Goal: Task Accomplishment & Management: Use online tool/utility

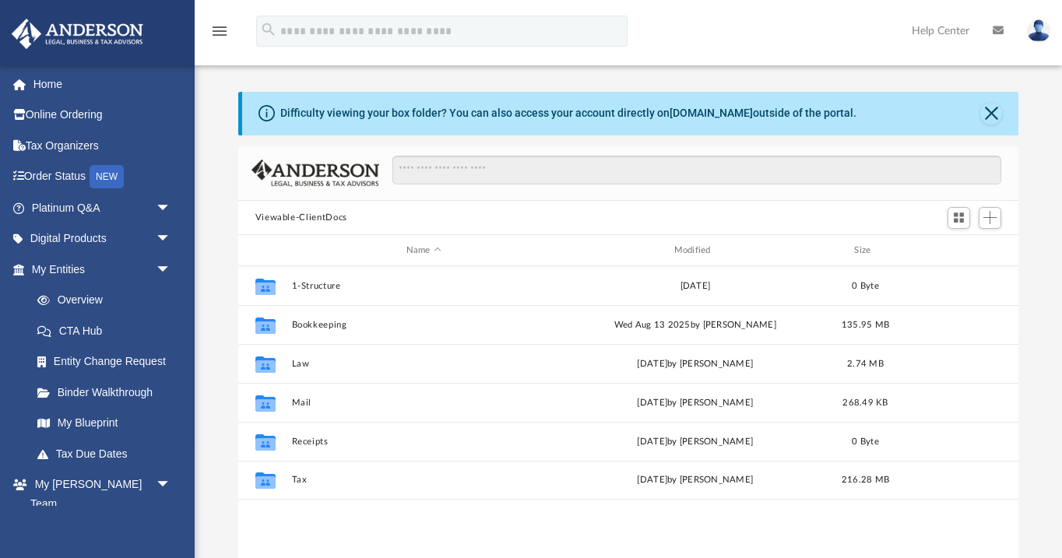
scroll to position [354, 780]
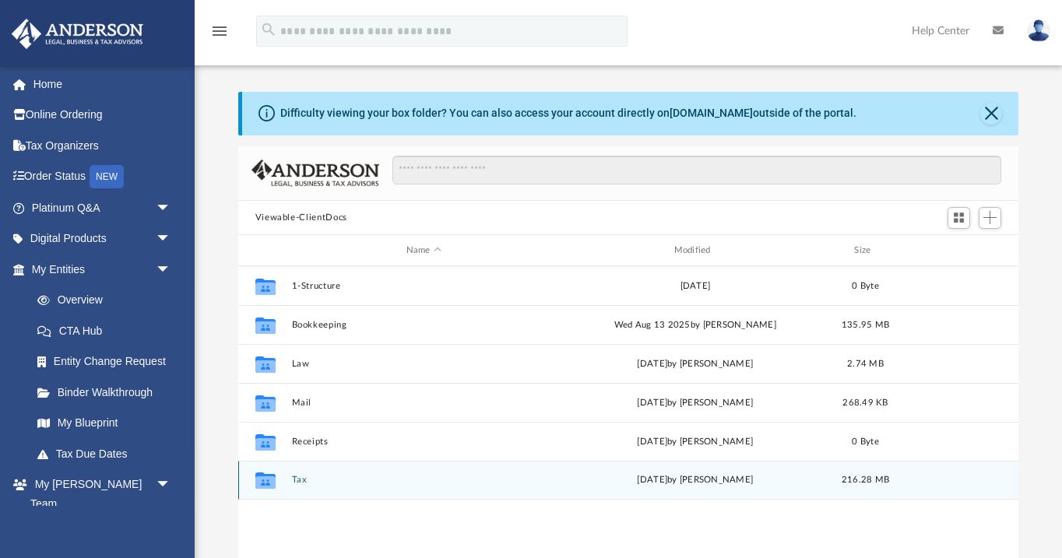
click at [296, 480] on button "Tax" at bounding box center [423, 480] width 265 height 10
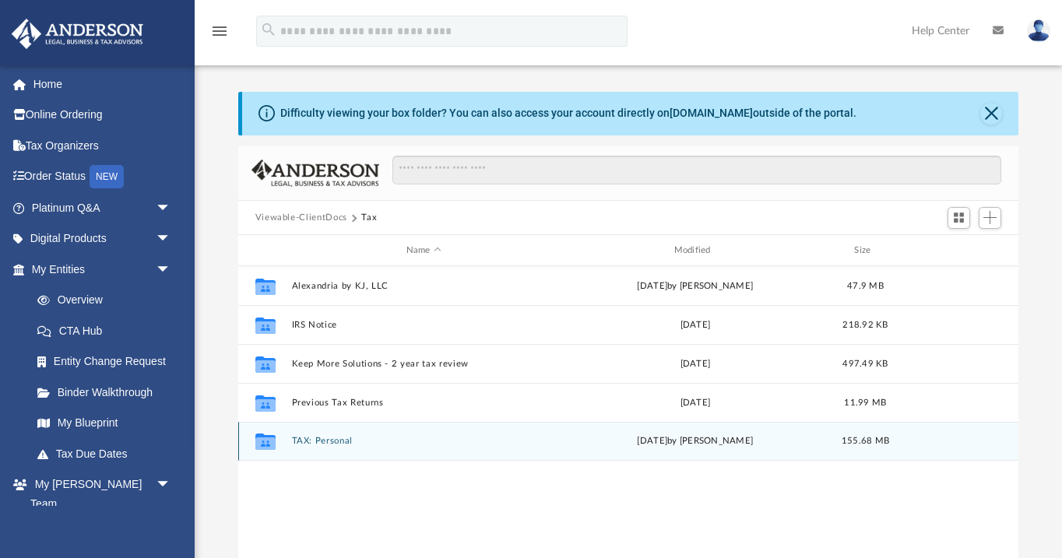
click at [309, 438] on button "TAX: Personal" at bounding box center [423, 441] width 265 height 10
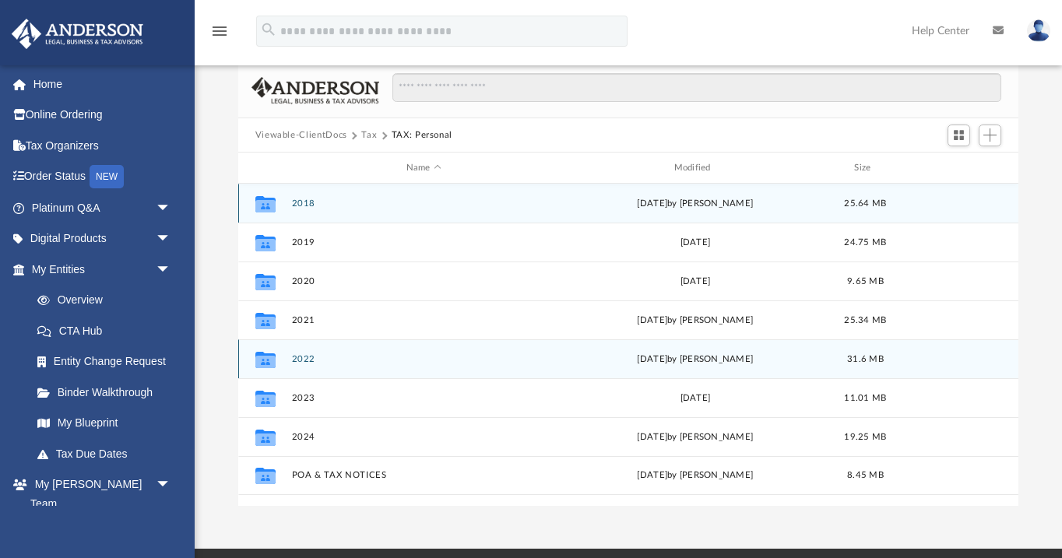
scroll to position [83, 0]
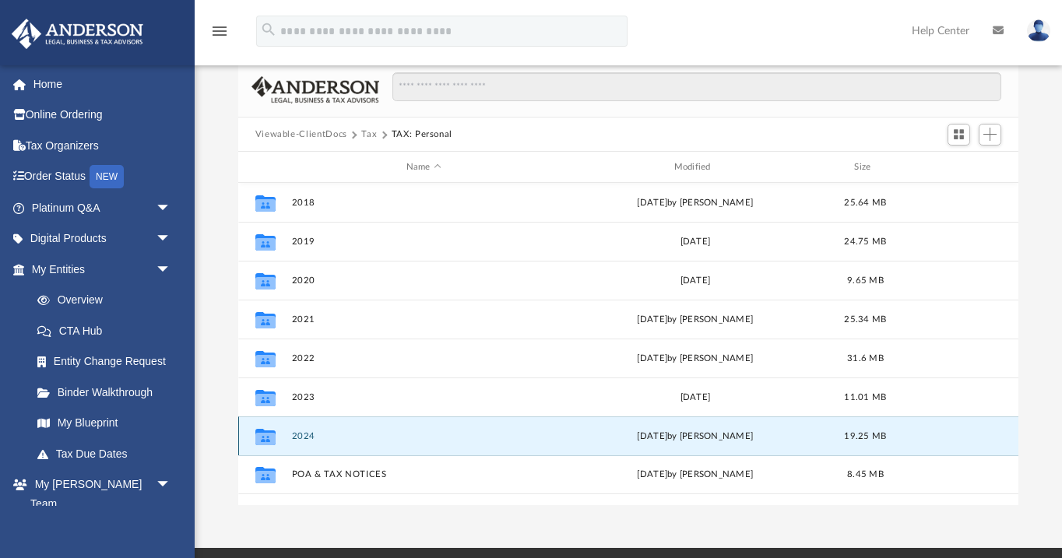
click at [304, 438] on button "2024" at bounding box center [423, 436] width 265 height 10
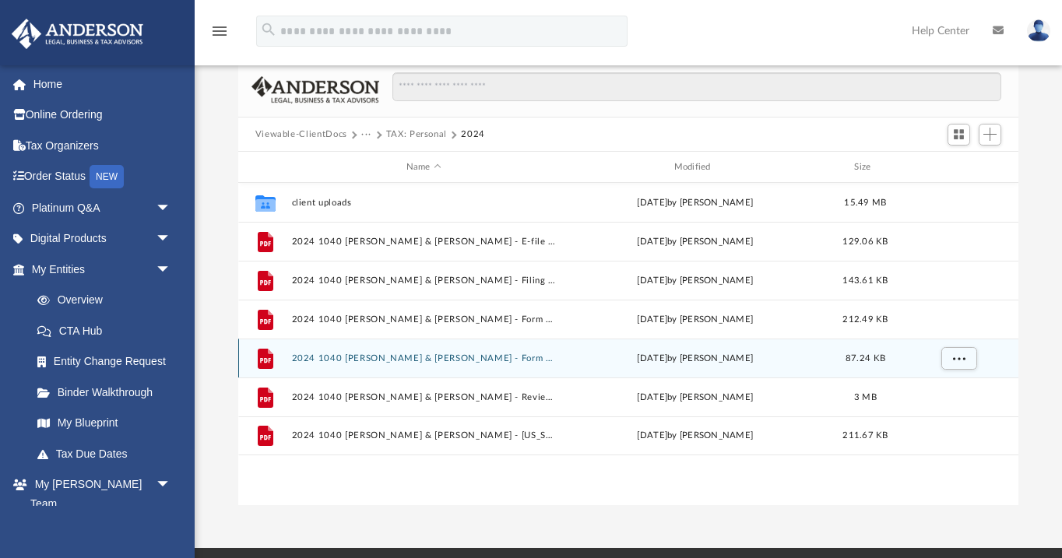
click at [356, 364] on div "File 2024 1040 [PERSON_NAME] & [PERSON_NAME] - Form 1040-V, Form 1040 Payment V…" at bounding box center [628, 358] width 781 height 39
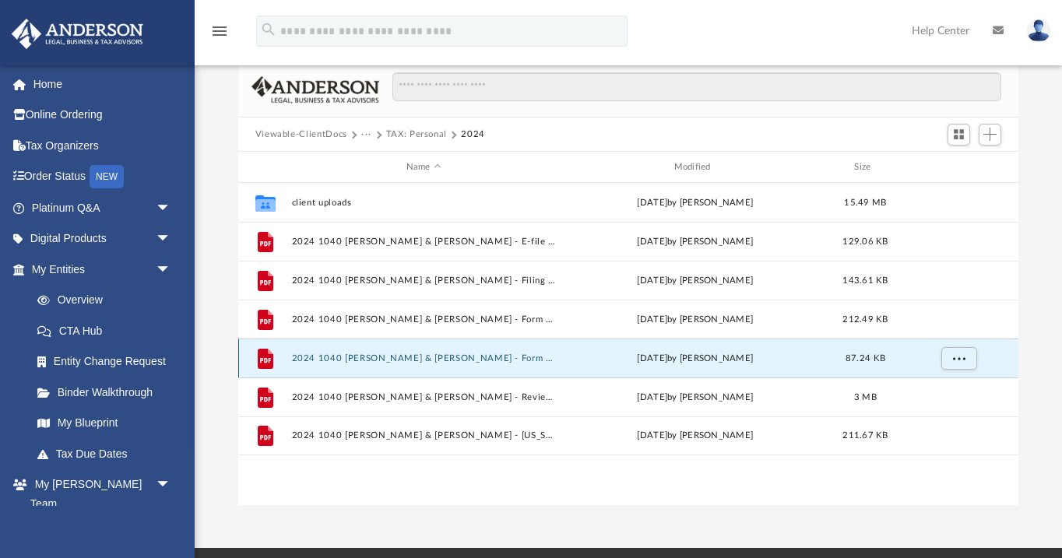
click at [356, 359] on button "2024 1040 [PERSON_NAME] & [PERSON_NAME] - Form 1040-V, Form 1040 Payment Vouche…" at bounding box center [423, 358] width 265 height 10
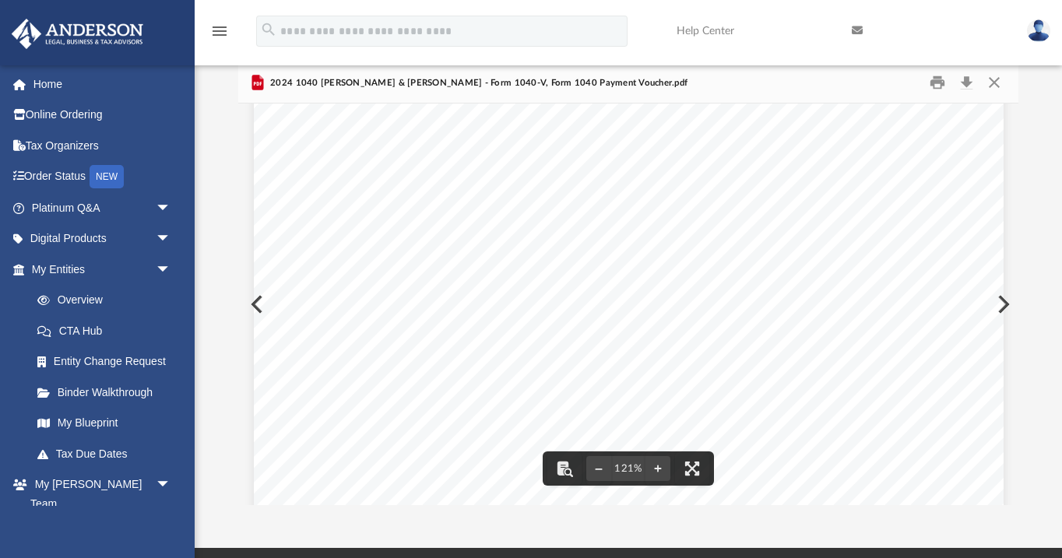
scroll to position [0, 0]
click at [967, 86] on button "Download" at bounding box center [966, 83] width 28 height 24
click at [996, 86] on button "Close" at bounding box center [994, 83] width 28 height 24
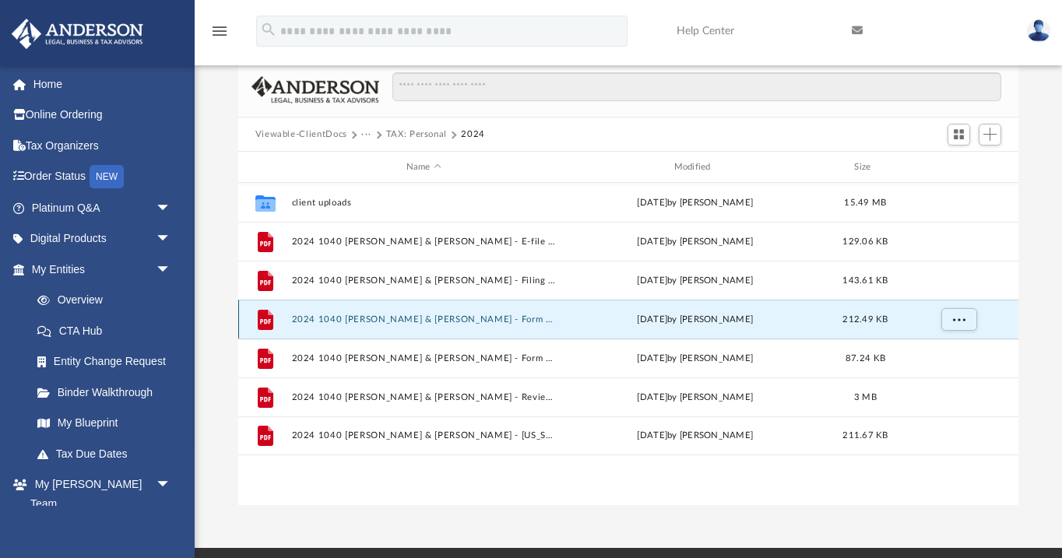
click at [448, 320] on button "2024 1040 [PERSON_NAME] & [PERSON_NAME] - Form 1040-ES Payment Voucher.pdf" at bounding box center [423, 320] width 265 height 10
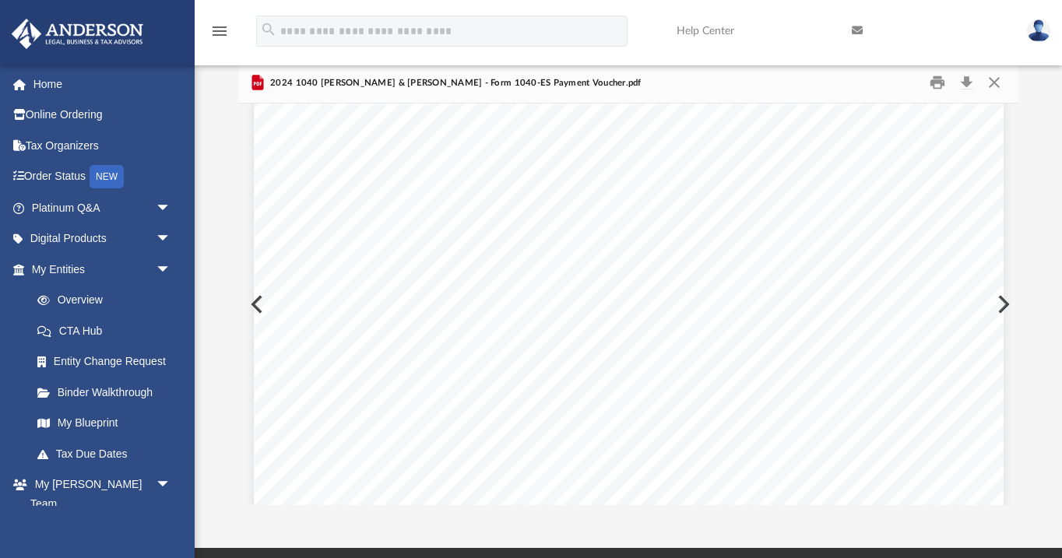
scroll to position [937, 0]
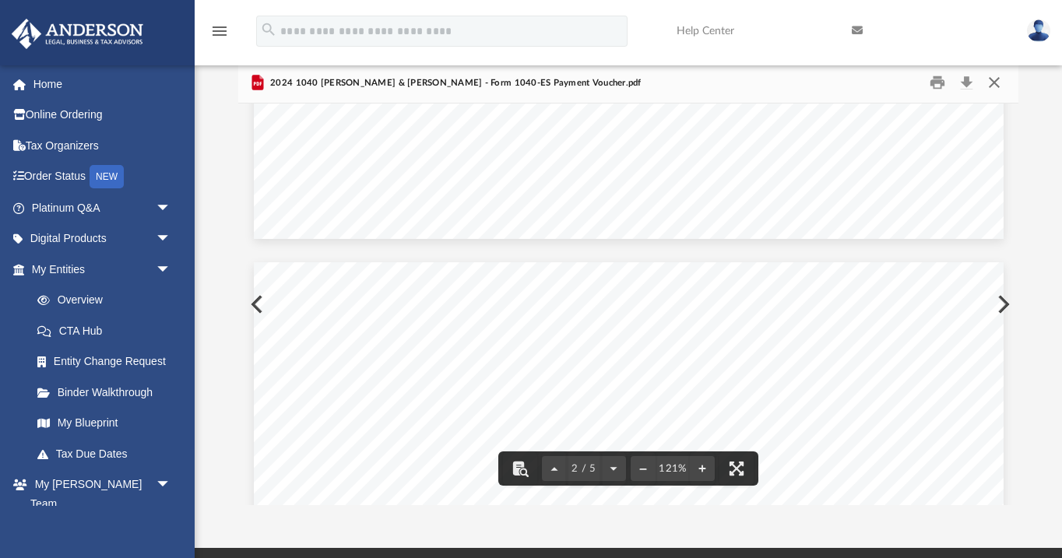
click at [996, 81] on button "Close" at bounding box center [994, 83] width 28 height 24
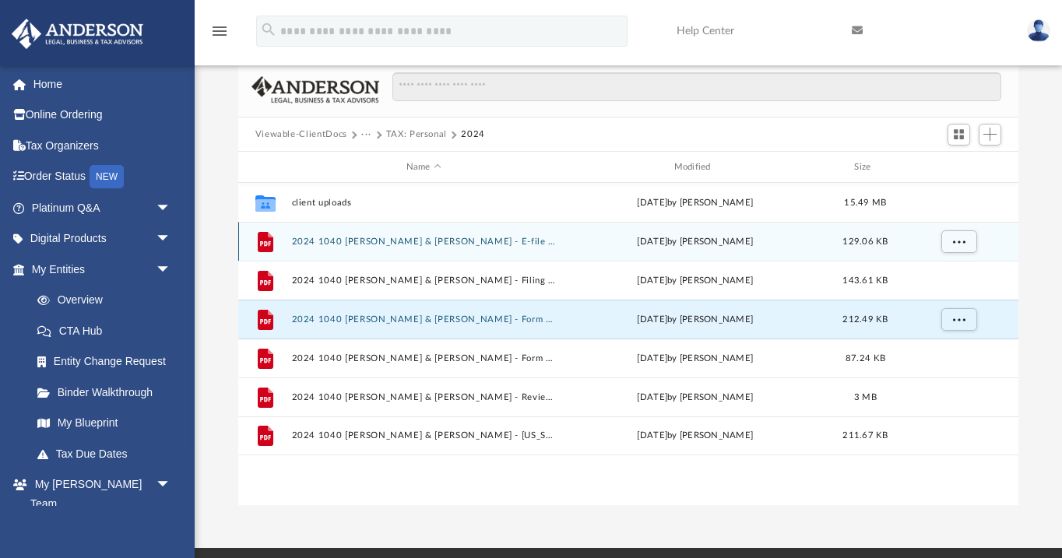
click at [476, 244] on button "2024 1040 [PERSON_NAME] & [PERSON_NAME] - E-file authorisation - please sign.pdf" at bounding box center [423, 242] width 265 height 10
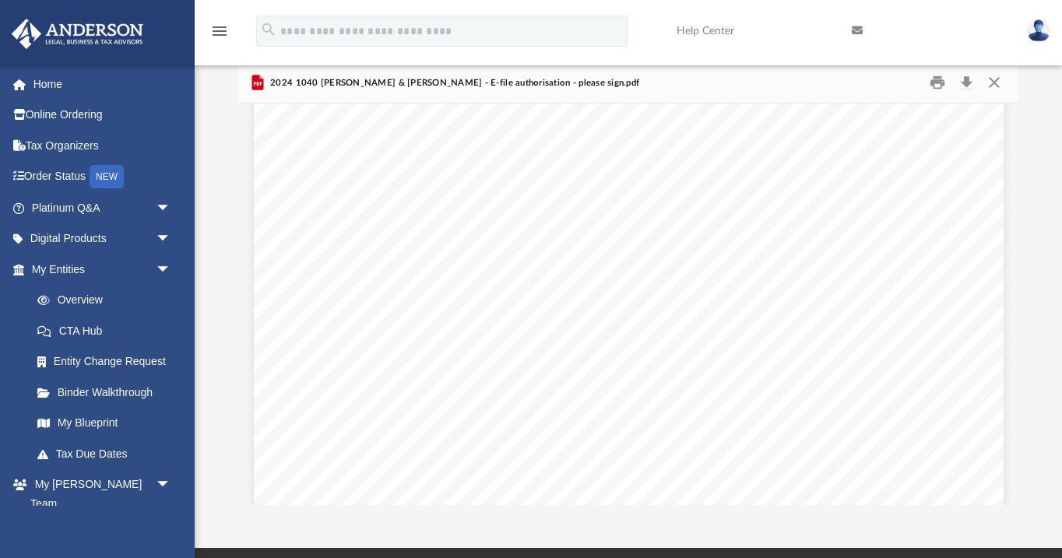
scroll to position [1766, 0]
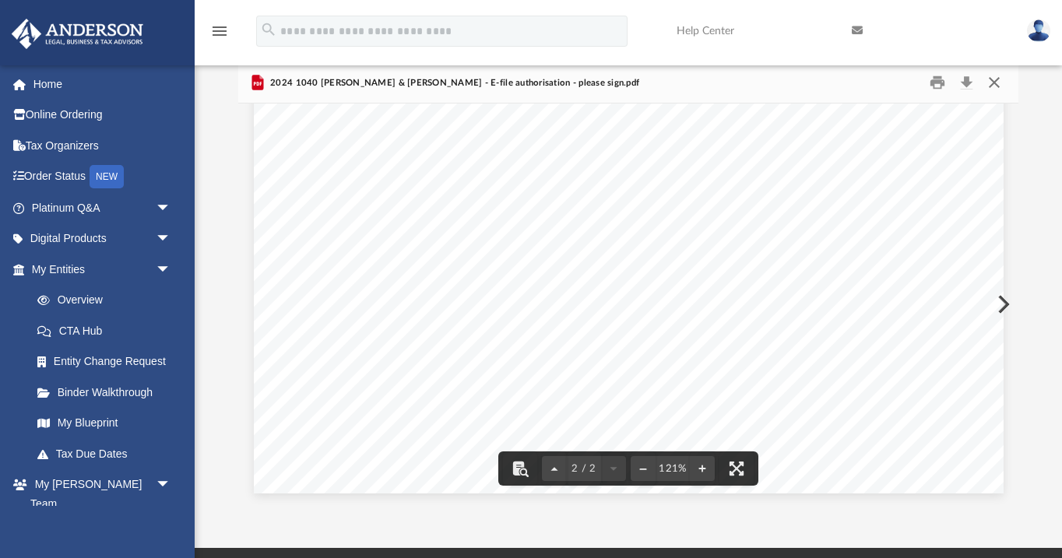
click at [1000, 86] on button "Close" at bounding box center [994, 83] width 28 height 24
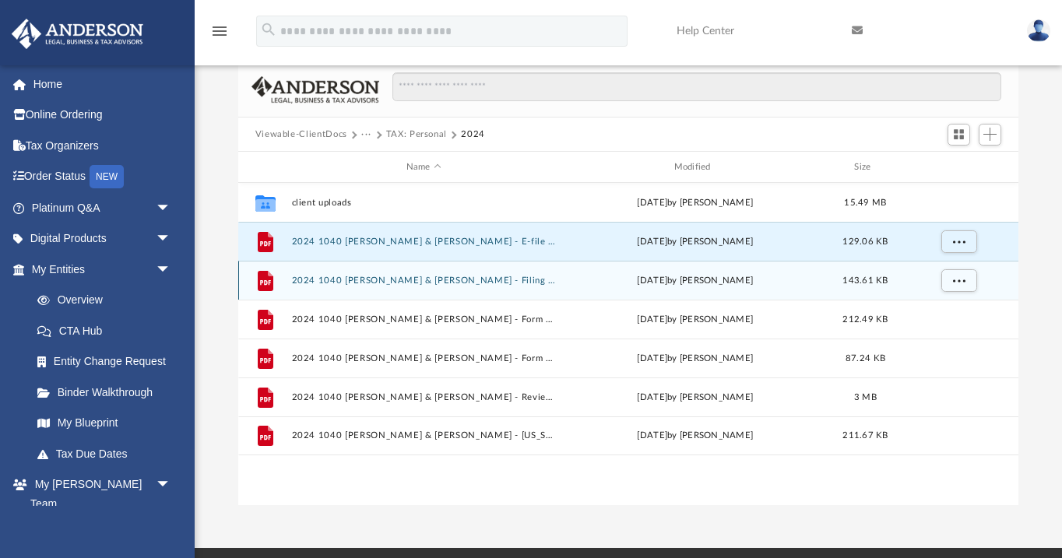
click at [459, 283] on button "2024 1040 [PERSON_NAME] & [PERSON_NAME] - Filing Instructions.pdf" at bounding box center [423, 281] width 265 height 10
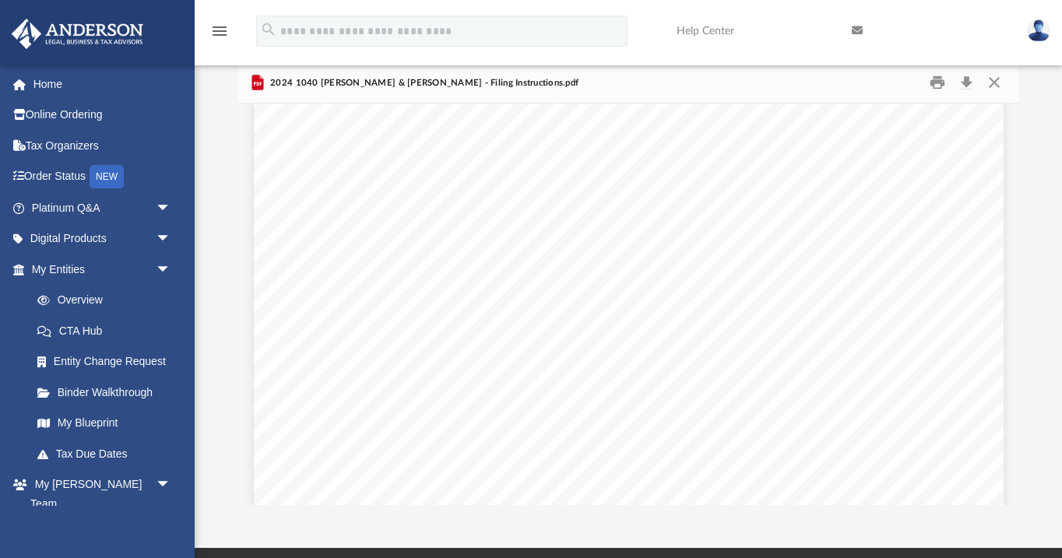
scroll to position [1196, 0]
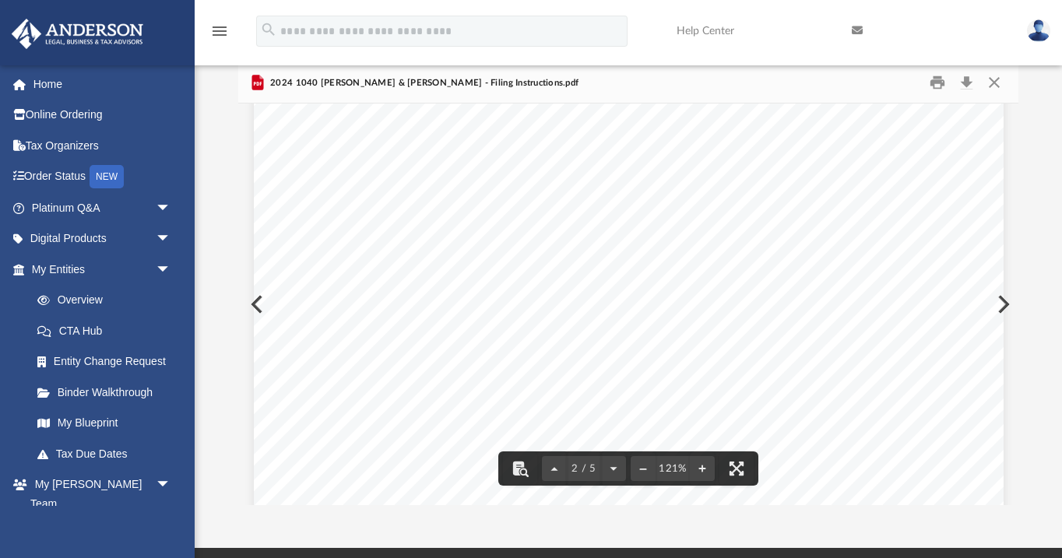
drag, startPoint x: 436, startPoint y: 209, endPoint x: 767, endPoint y: 210, distance: 330.9
click at [652, 210] on span "[DOMAIN_NAME][URL][US_STATE]" at bounding box center [543, 212] width 218 height 12
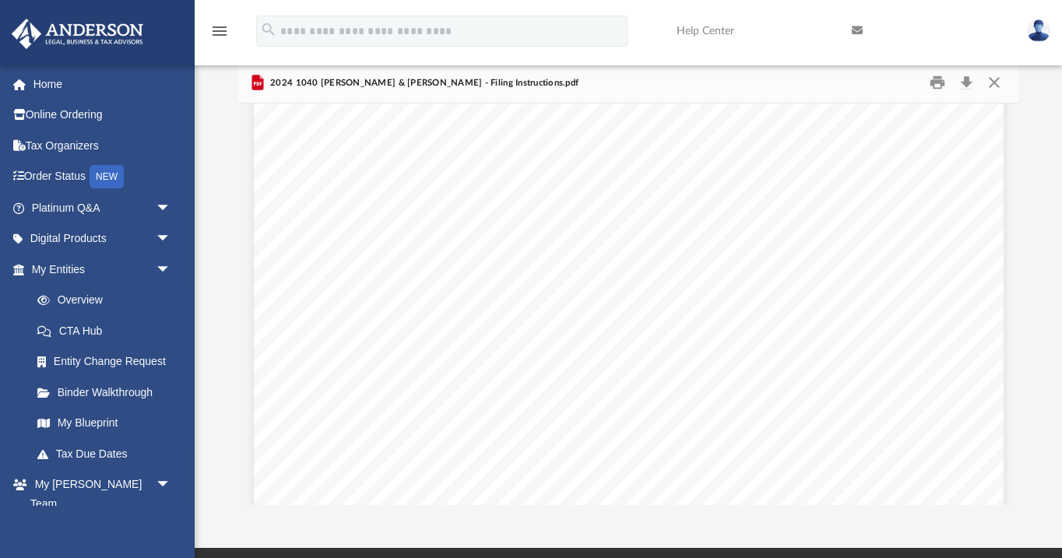
scroll to position [1210, 0]
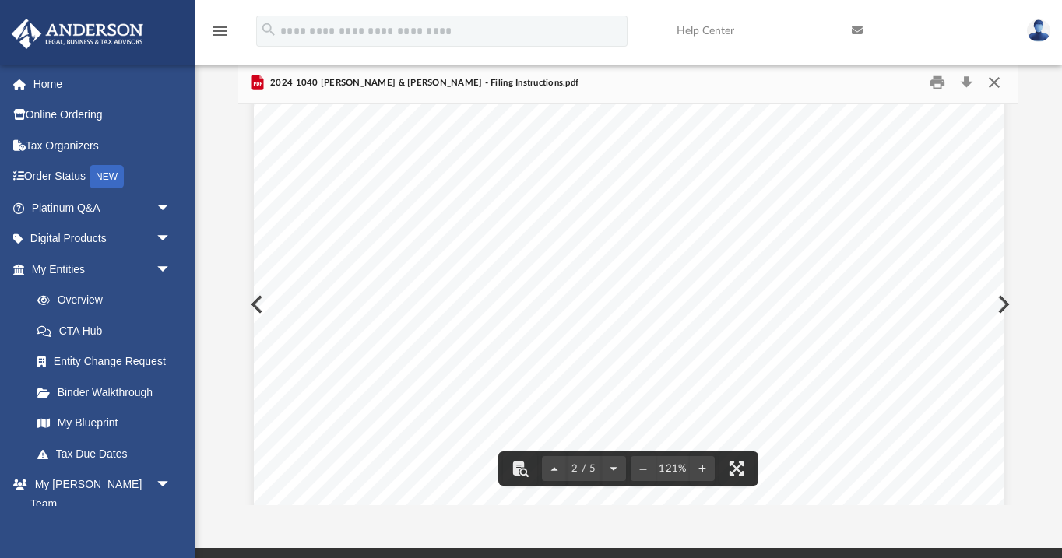
click at [987, 83] on button "Close" at bounding box center [994, 83] width 28 height 24
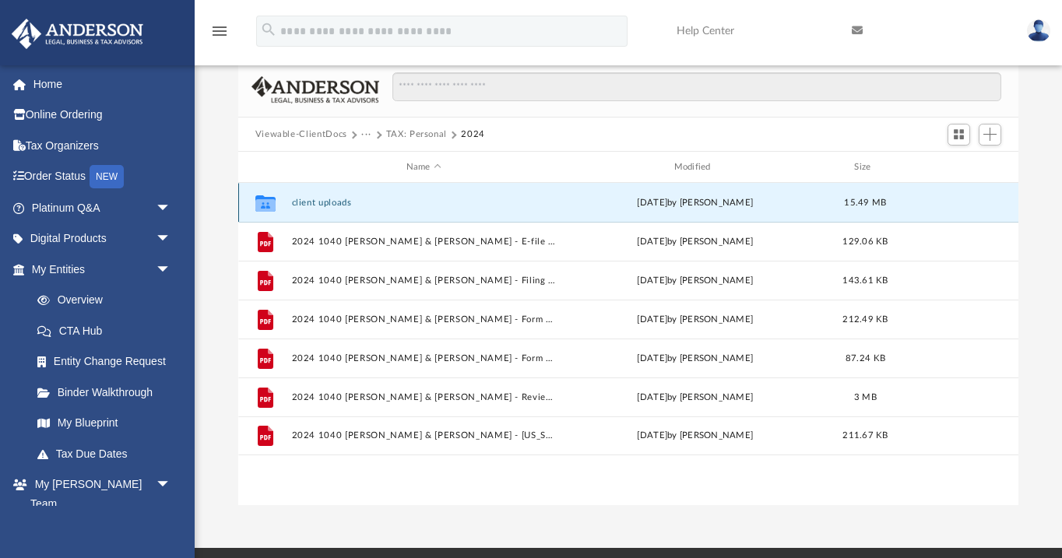
click at [314, 199] on button "client uploads" at bounding box center [423, 203] width 265 height 10
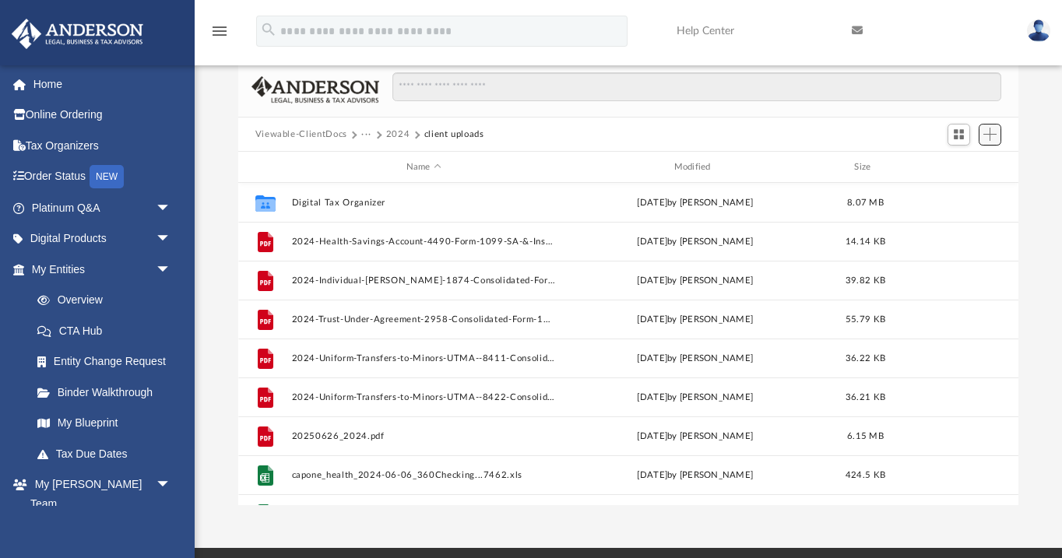
click at [989, 135] on span "Add" at bounding box center [989, 134] width 13 height 13
click at [959, 167] on li "Upload" at bounding box center [968, 166] width 50 height 16
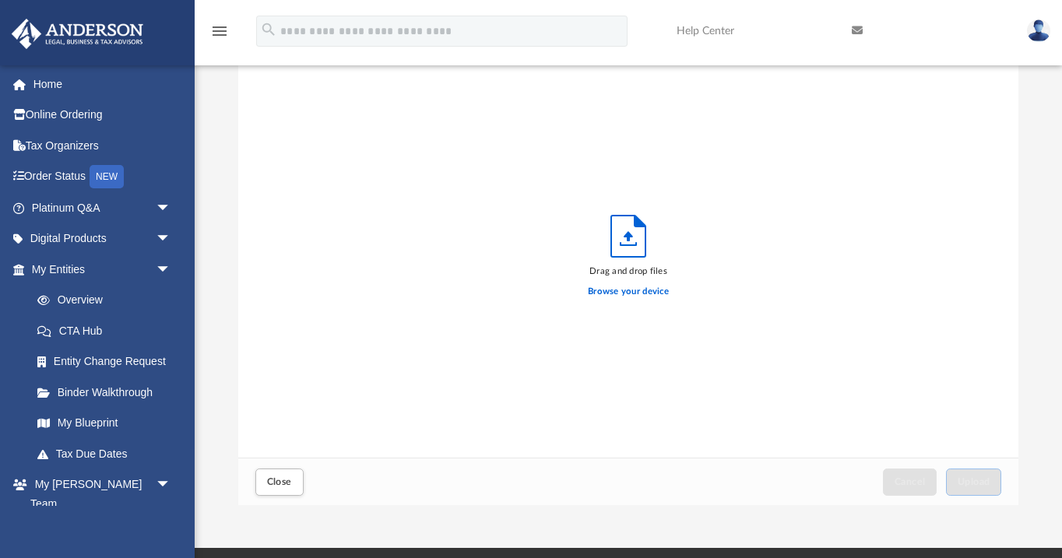
scroll to position [395, 780]
click at [619, 290] on label "Browse your device" at bounding box center [628, 292] width 81 height 14
click at [0, 0] on input "Browse your device" at bounding box center [0, 0] width 0 height 0
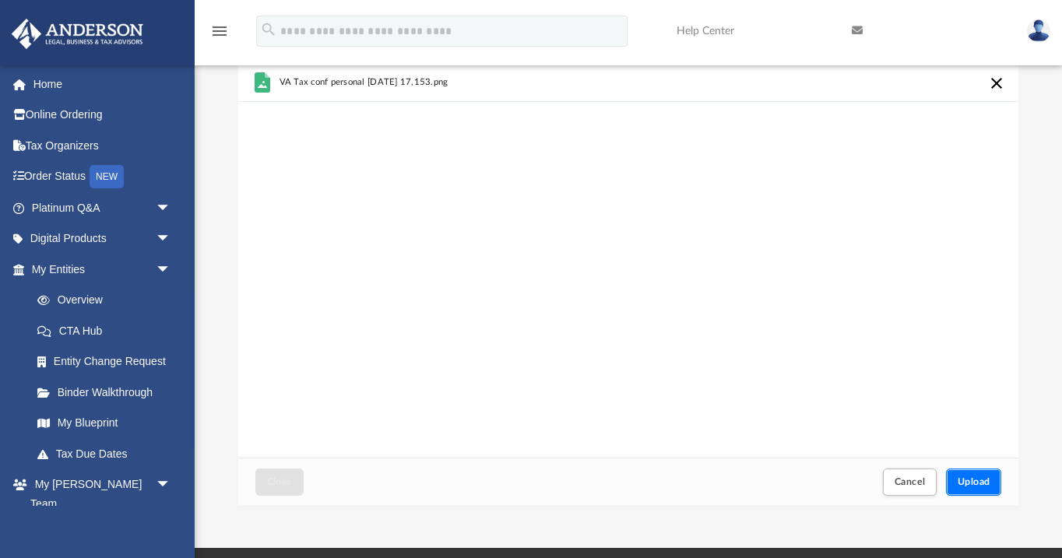
click at [974, 477] on span "Upload" at bounding box center [974, 481] width 33 height 9
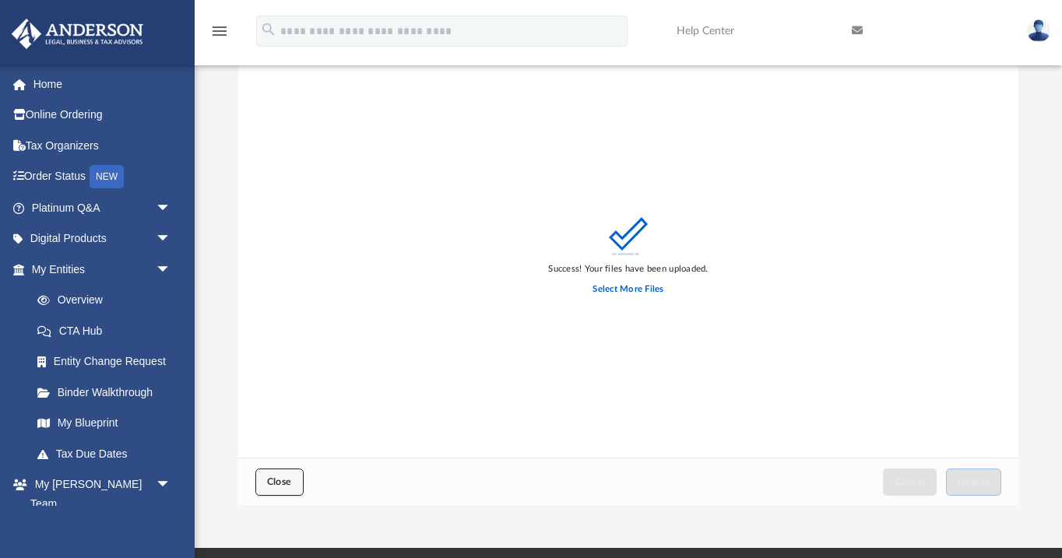
click at [276, 477] on span "Close" at bounding box center [279, 481] width 25 height 9
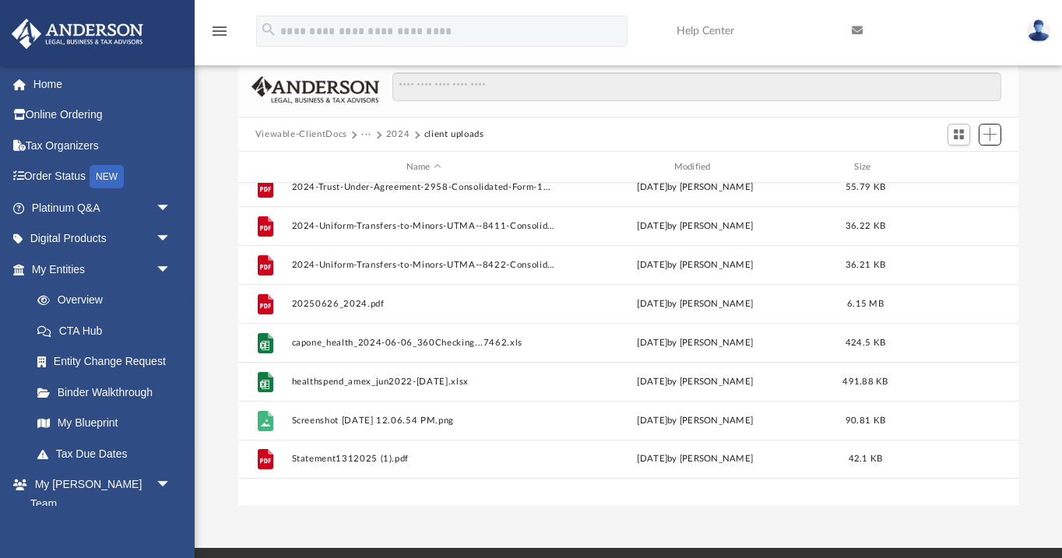
scroll to position [0, 0]
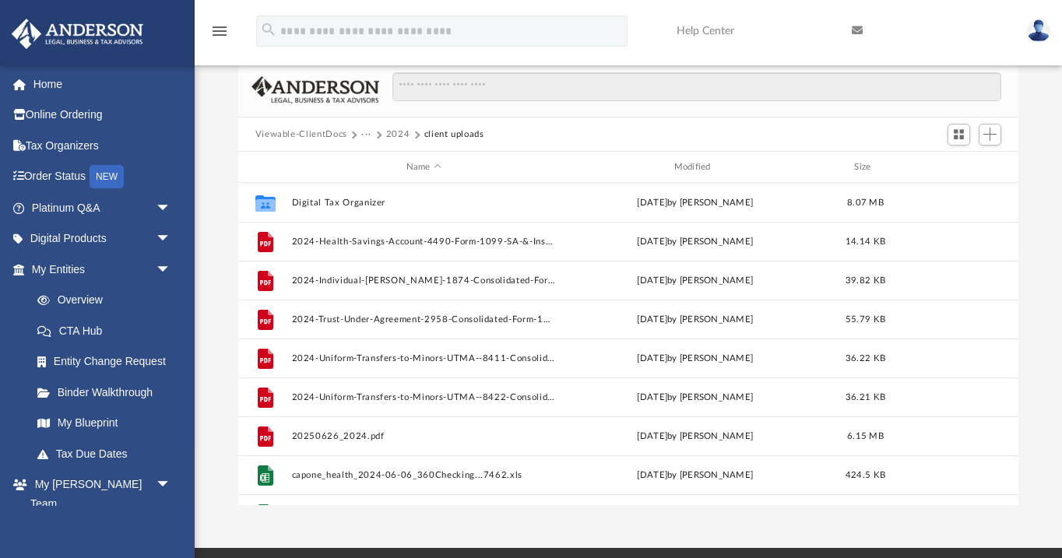
click at [395, 136] on button "2024" at bounding box center [398, 135] width 24 height 14
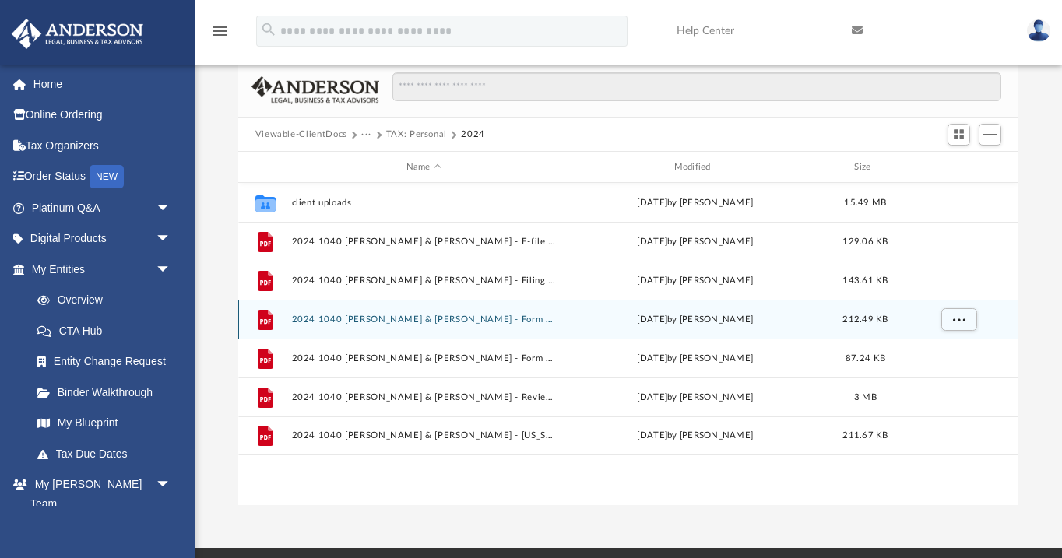
click at [370, 318] on button "2024 1040 [PERSON_NAME] & [PERSON_NAME] - Form 1040-ES Payment Voucher.pdf" at bounding box center [423, 320] width 265 height 10
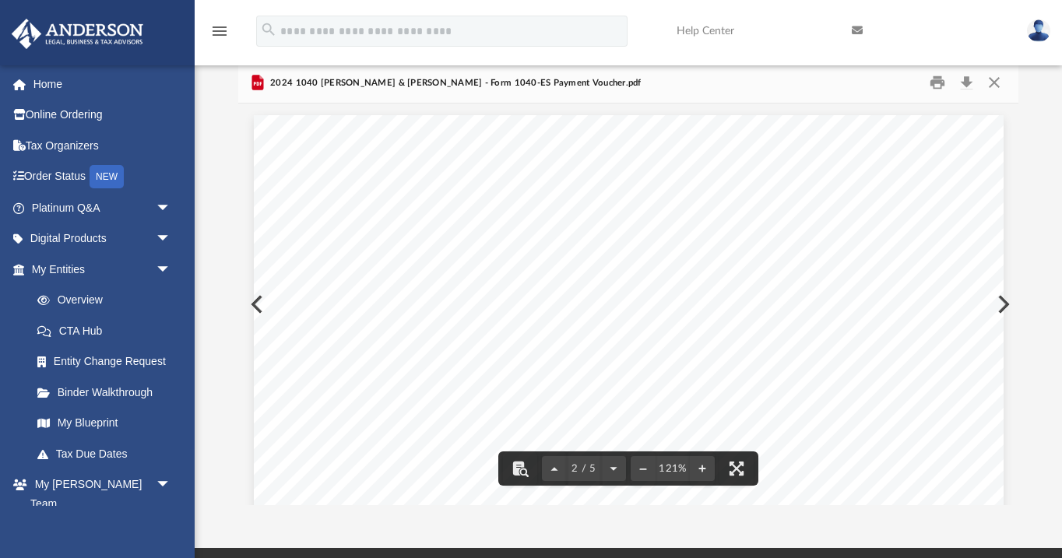
scroll to position [1084, 0]
click at [993, 85] on button "Close" at bounding box center [994, 83] width 28 height 24
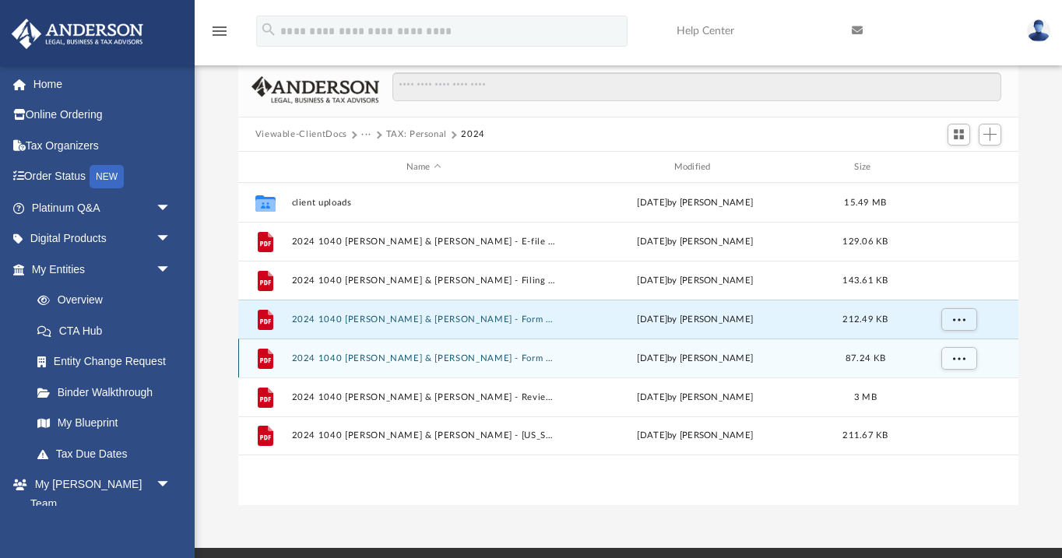
click at [440, 361] on button "2024 1040 [PERSON_NAME] & [PERSON_NAME] - Form 1040-V, Form 1040 Payment Vouche…" at bounding box center [423, 358] width 265 height 10
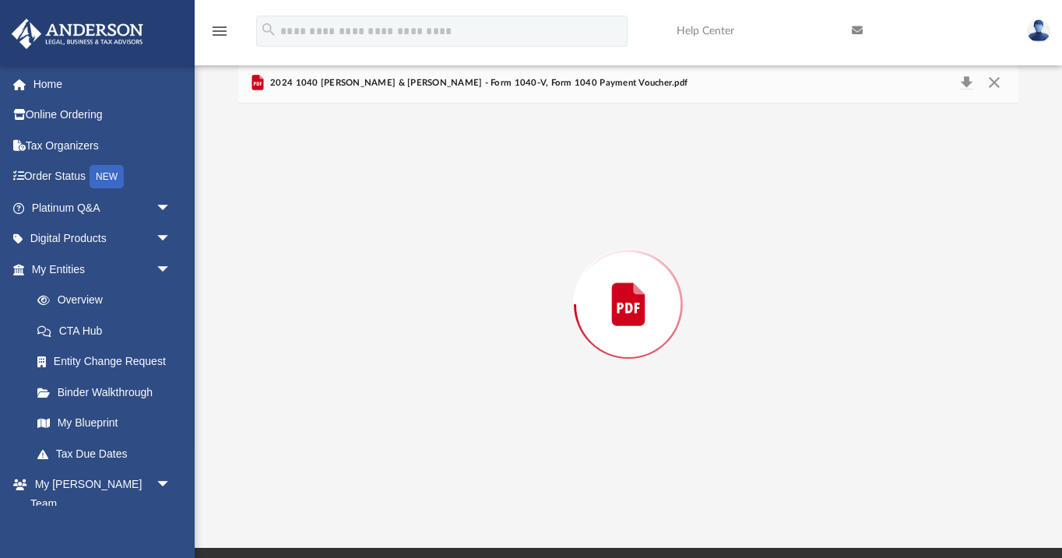
click at [440, 361] on div "Preview" at bounding box center [628, 305] width 781 height 402
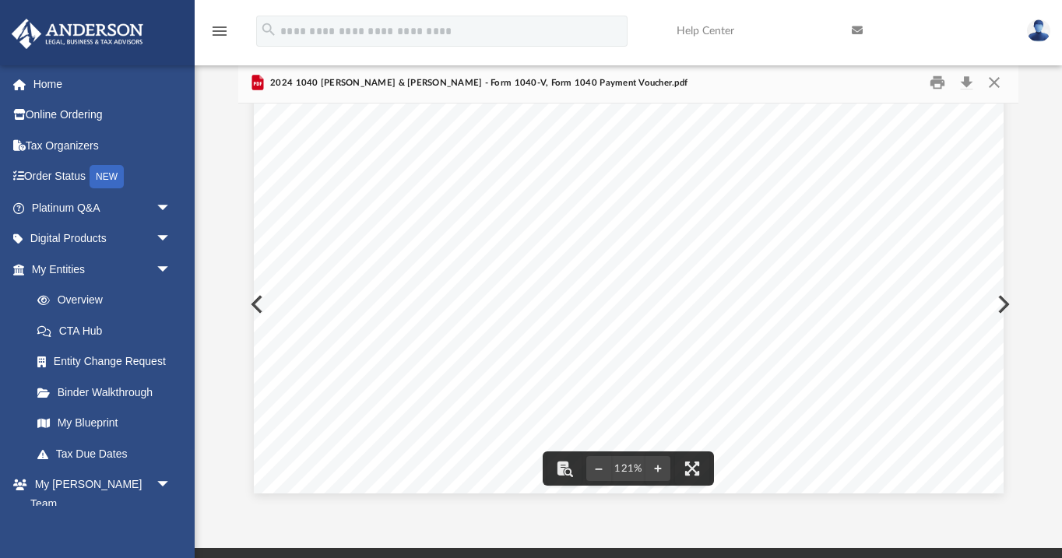
scroll to position [0, 0]
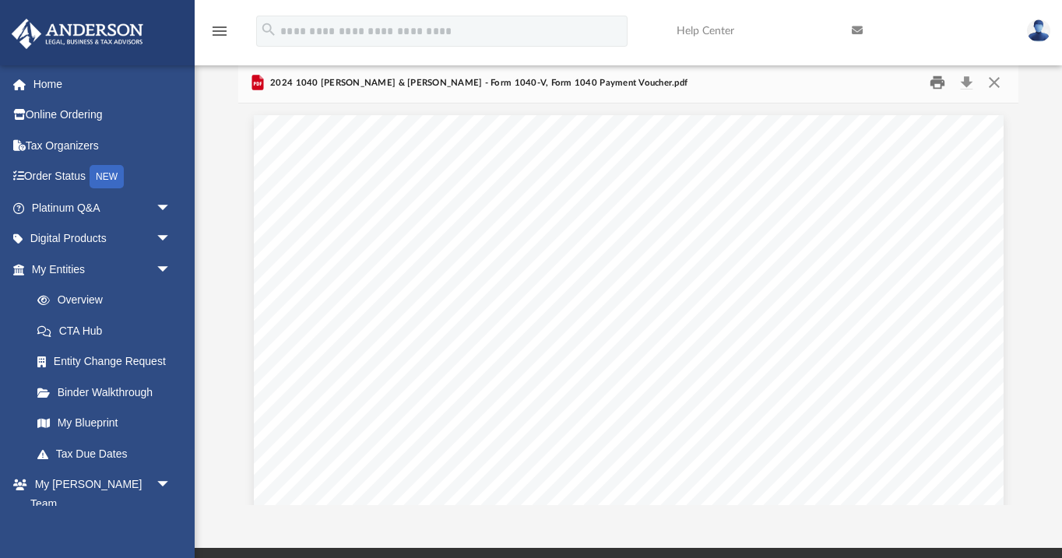
click at [938, 83] on button "Print" at bounding box center [937, 83] width 31 height 24
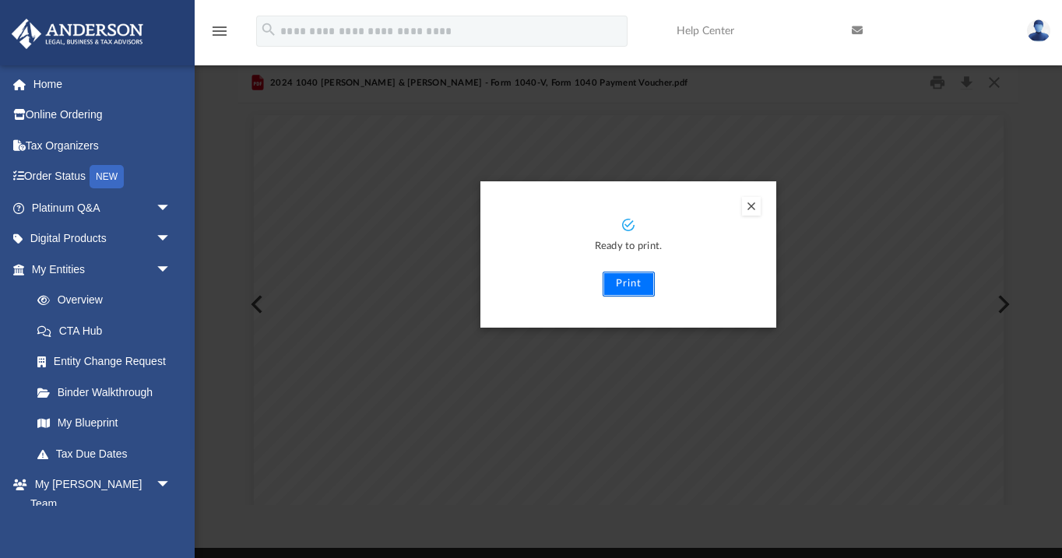
click at [624, 289] on button "Print" at bounding box center [629, 284] width 52 height 25
